Goal: Information Seeking & Learning: Learn about a topic

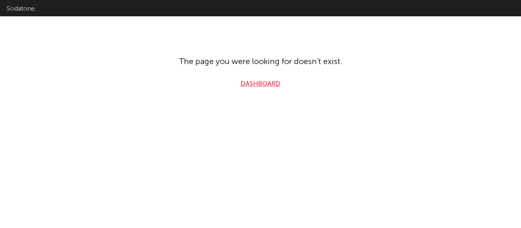
click at [263, 80] on link "Dashboard" at bounding box center [261, 84] width 40 height 10
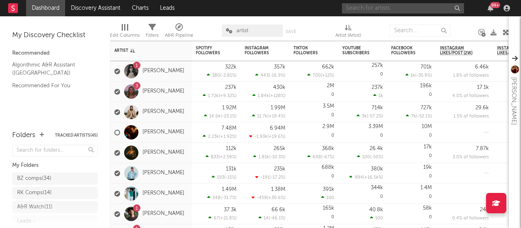
click at [391, 6] on input "text" at bounding box center [403, 8] width 122 height 10
click at [392, 13] on input "the creekers" at bounding box center [403, 8] width 122 height 10
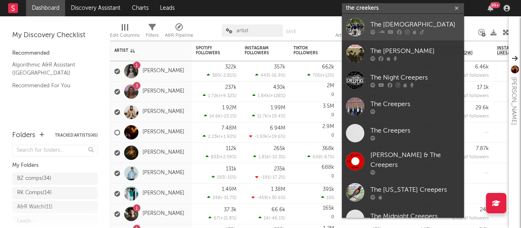
type input "the creekers"
click at [391, 23] on div "The [DEMOGRAPHIC_DATA]" at bounding box center [415, 25] width 90 height 10
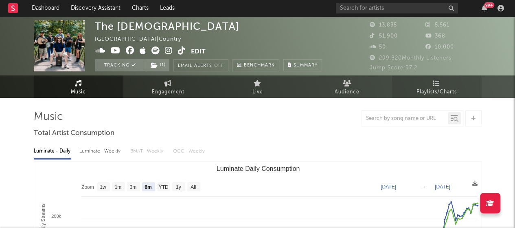
click at [444, 87] on span "Playlists/Charts" at bounding box center [436, 92] width 40 height 10
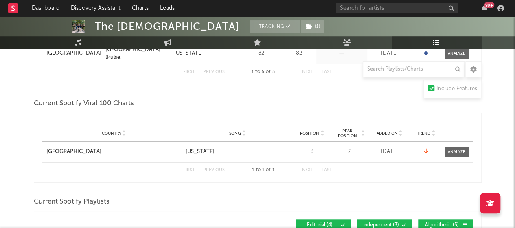
scroll to position [290, 0]
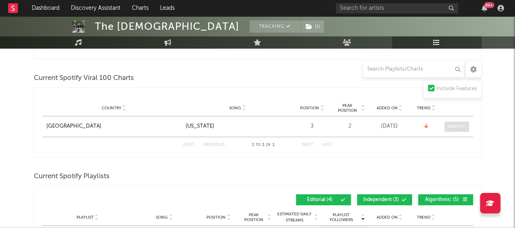
click at [453, 124] on div at bounding box center [457, 126] width 18 height 6
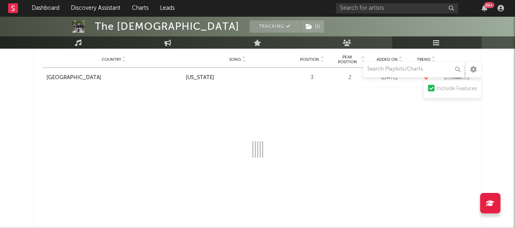
scroll to position [338, 0]
select select "1w"
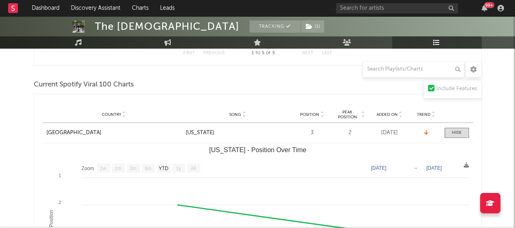
scroll to position [281, 0]
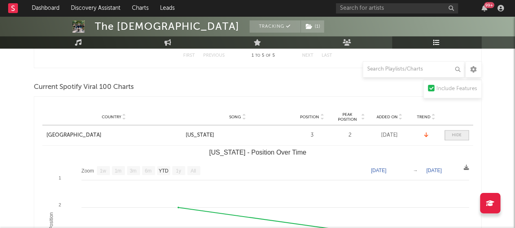
click at [462, 132] on span at bounding box center [456, 135] width 24 height 10
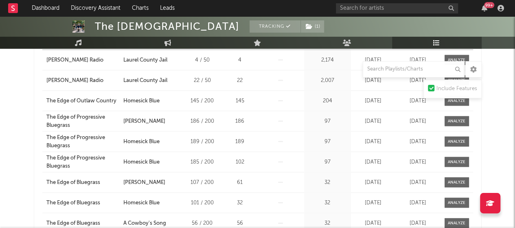
scroll to position [850, 0]
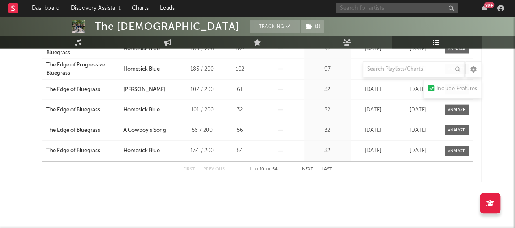
click at [356, 9] on input "text" at bounding box center [397, 8] width 122 height 10
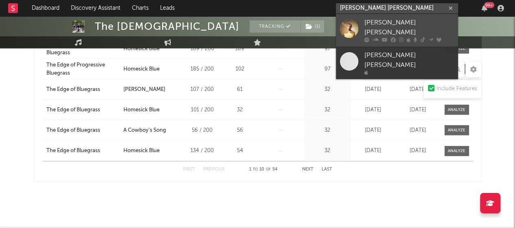
type input "[PERSON_NAME] [PERSON_NAME]"
click at [357, 31] on div at bounding box center [349, 28] width 18 height 18
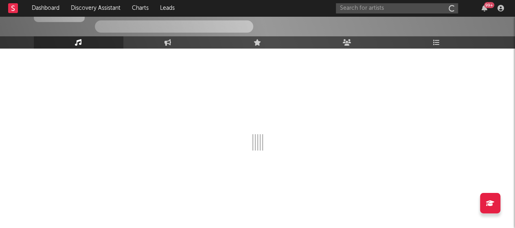
scroll to position [55, 0]
select select "6m"
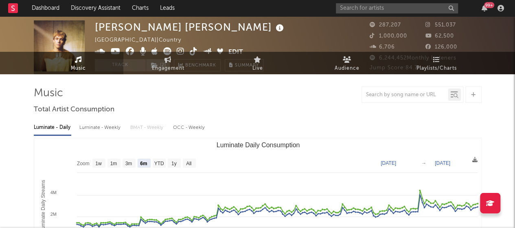
scroll to position [0, 0]
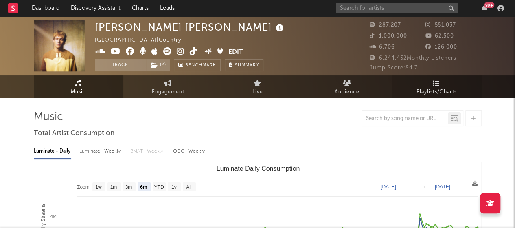
click at [431, 82] on link "Playlists/Charts" at bounding box center [437, 86] width 90 height 22
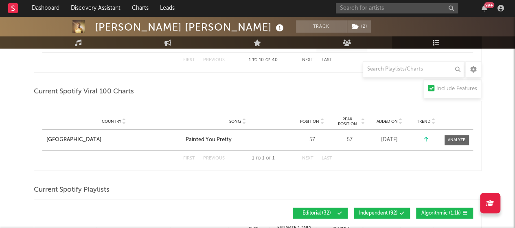
scroll to position [379, 0]
click at [456, 140] on div at bounding box center [457, 139] width 18 height 6
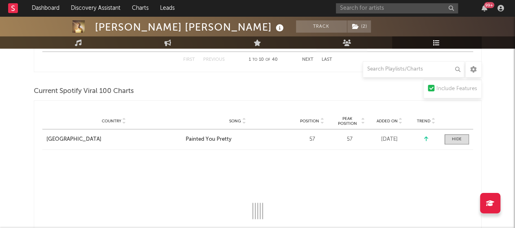
select select "1w"
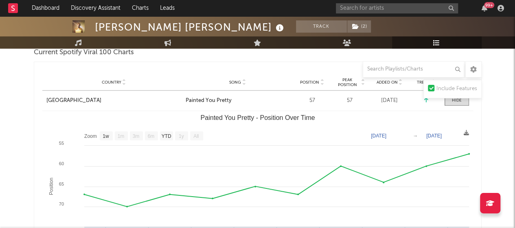
scroll to position [418, 0]
